Goal: Find specific page/section: Find specific page/section

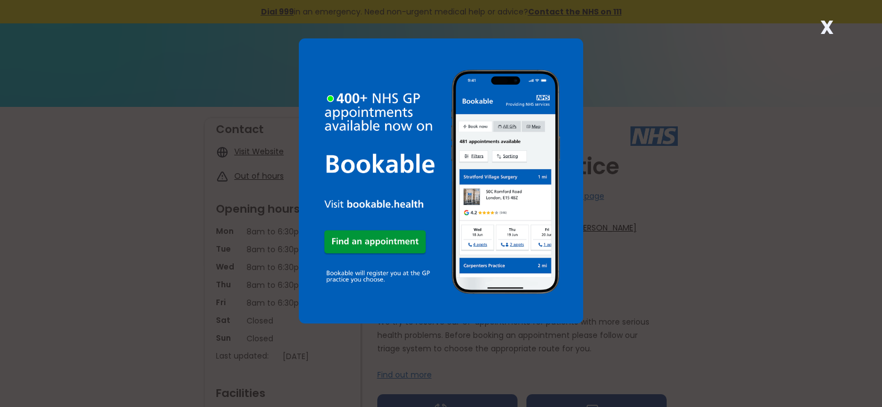
click at [379, 239] on img at bounding box center [441, 180] width 285 height 285
click at [361, 242] on img at bounding box center [441, 180] width 285 height 285
click at [827, 27] on strong "X" at bounding box center [827, 27] width 13 height 27
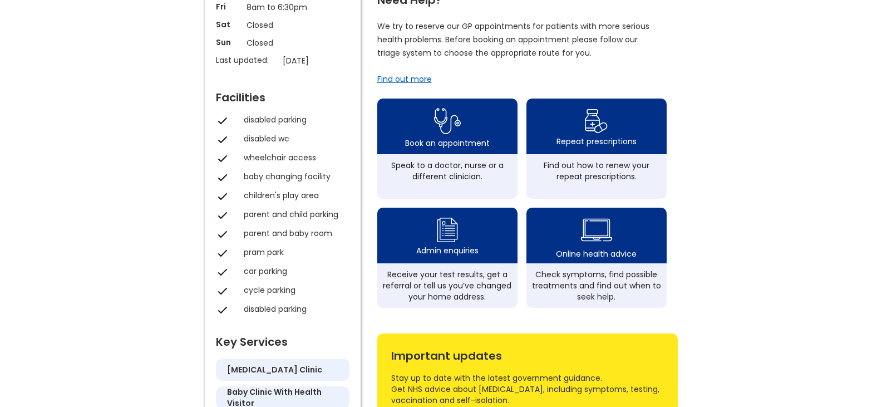
scroll to position [310, 0]
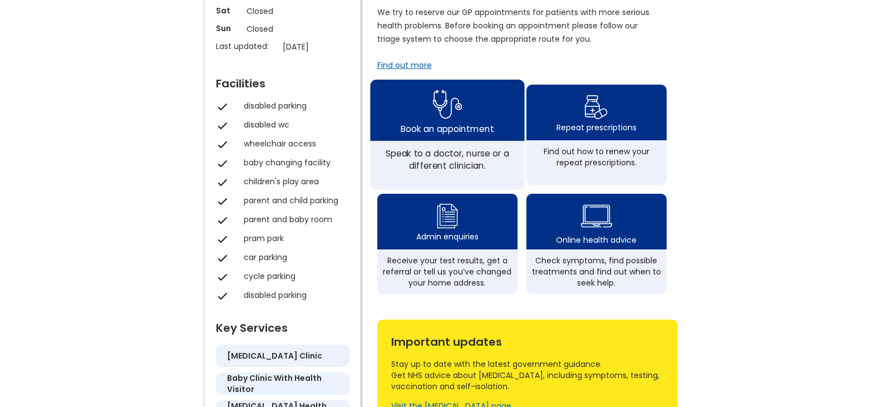
click at [446, 122] on img at bounding box center [448, 104] width 30 height 36
